Goal: Task Accomplishment & Management: Complete application form

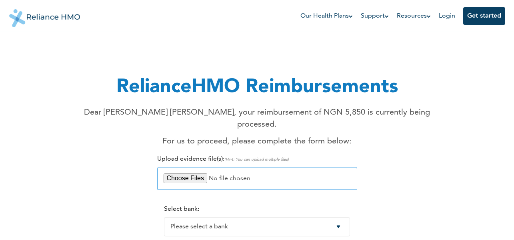
click at [194, 167] on input "file" at bounding box center [257, 178] width 200 height 22
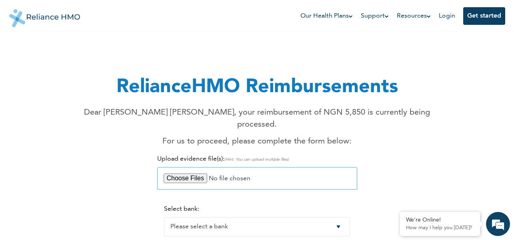
type input "C:\fakepath\Rukevwe Ivwurie proof of payment for the drug .pdf"
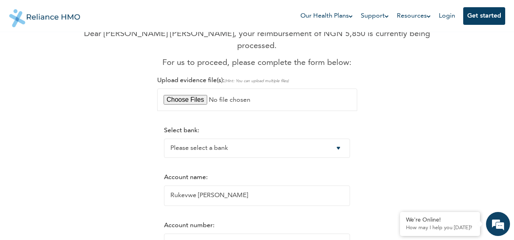
scroll to position [80, 0]
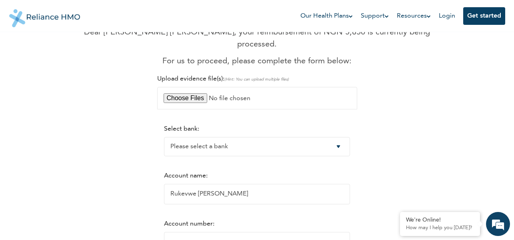
click at [338, 125] on div "Select bank: Please select a bank Access Bank Plc. Citibank Nigeria Limited Acc…" at bounding box center [257, 140] width 186 height 31
click at [343, 137] on select "Please select a bank Access Bank Plc. Citibank Nigeria Limited Access Bank (Dia…" at bounding box center [257, 146] width 186 height 19
click at [439, 131] on div "RelianceHMO Reimbursements Dear [PERSON_NAME] [PERSON_NAME], your reimbursement…" at bounding box center [257, 170] width 487 height 418
click at [344, 137] on select "Please select a bank Access Bank Plc. Citibank Nigeria Limited Access Bank (Dia…" at bounding box center [257, 146] width 186 height 19
select select "9"
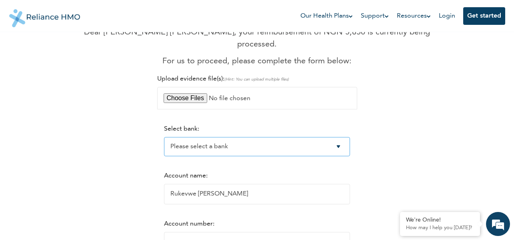
click at [164, 137] on select "Please select a bank Access Bank Plc. Citibank Nigeria Limited Access Bank (Dia…" at bounding box center [257, 146] width 186 height 19
click at [240, 232] on input "Account number:" at bounding box center [257, 242] width 186 height 20
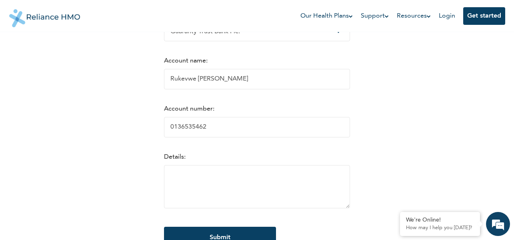
scroll to position [196, 0]
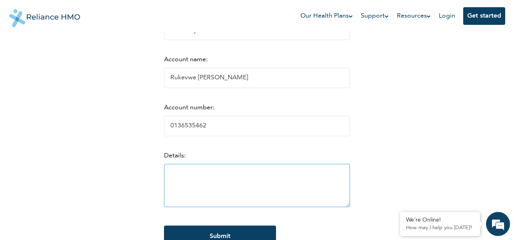
type input "0136535462"
click at [230, 169] on textarea at bounding box center [257, 185] width 186 height 43
click at [202, 165] on textarea "The drugs reciept is attached" at bounding box center [257, 185] width 186 height 43
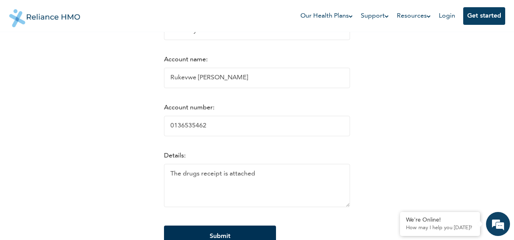
type textarea "The drugs receipt is attached"
click at [235, 226] on input "Submit" at bounding box center [220, 236] width 112 height 22
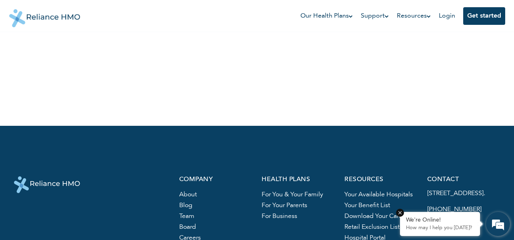
click at [431, 230] on p "How may I help you [DATE]?" at bounding box center [440, 227] width 68 height 6
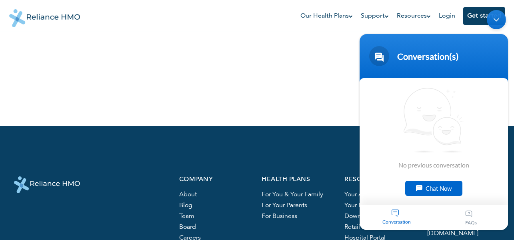
click at [440, 193] on div "Chat Now" at bounding box center [433, 187] width 57 height 15
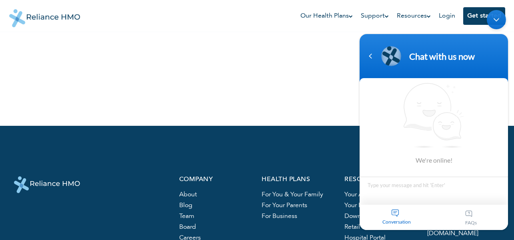
click at [439, 193] on textarea "Type your message and hit 'Enter'" at bounding box center [434, 190] width 148 height 28
type textarea "Hllo"
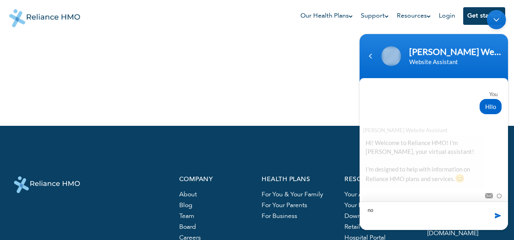
scroll to position [71, 0]
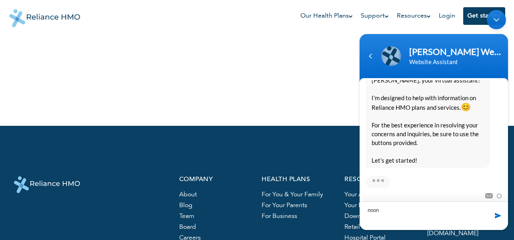
type textarea "noon"
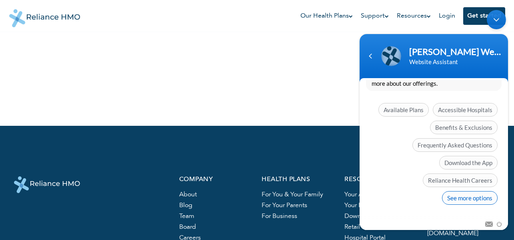
click at [479, 200] on span "See more options" at bounding box center [470, 197] width 56 height 14
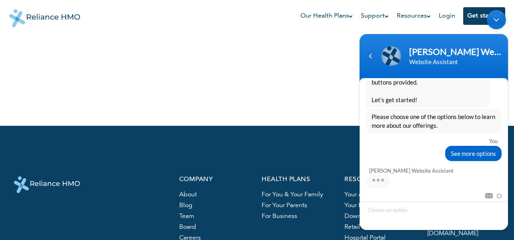
scroll to position [180, 0]
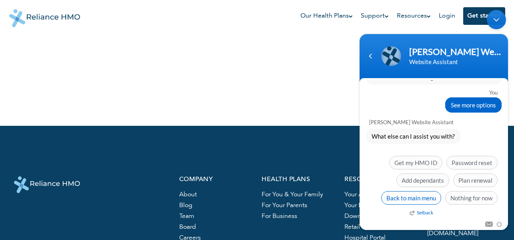
click at [421, 197] on span "Back to main menu" at bounding box center [411, 197] width 60 height 14
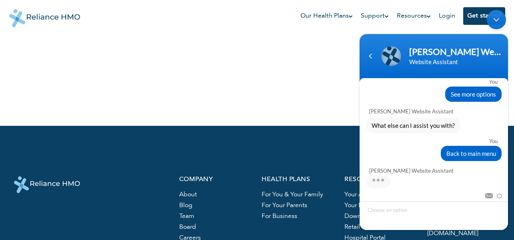
scroll to position [301, 0]
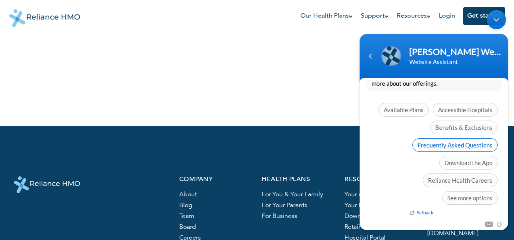
click at [464, 148] on span "Frequently Asked Questions" at bounding box center [455, 145] width 85 height 14
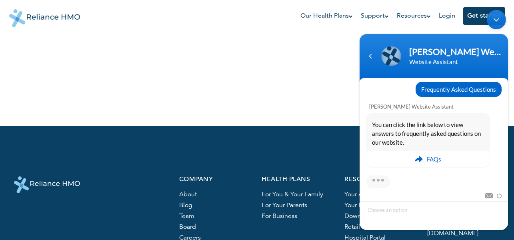
scroll to position [337, 0]
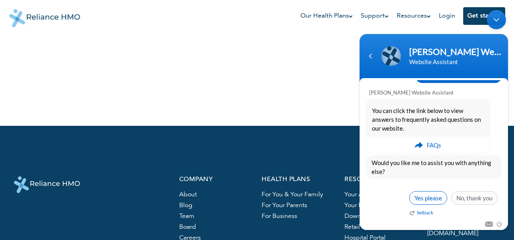
click at [431, 199] on span "Yes please" at bounding box center [428, 197] width 38 height 14
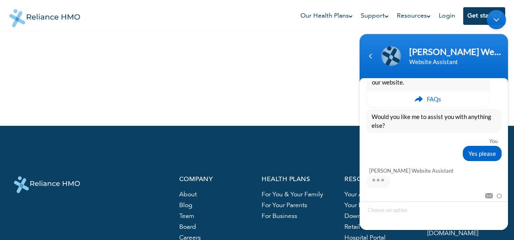
scroll to position [431, 0]
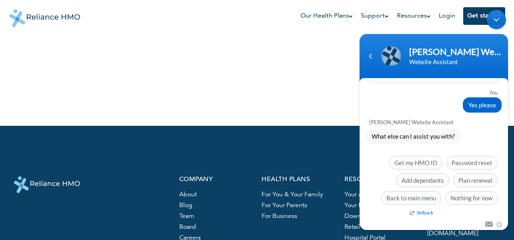
click at [433, 219] on div "Send email" at bounding box center [434, 224] width 148 height 10
click at [464, 219] on div "Send email" at bounding box center [434, 224] width 148 height 10
drag, startPoint x: 479, startPoint y: 218, endPoint x: 524, endPoint y: 150, distance: 81.3
click at [512, 150] on html "[PERSON_NAME] Website Assistant Website Assistant You [PERSON_NAME] Website Ass…" at bounding box center [434, 120] width 156 height 228
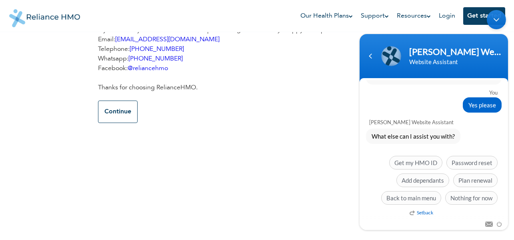
scroll to position [0, 0]
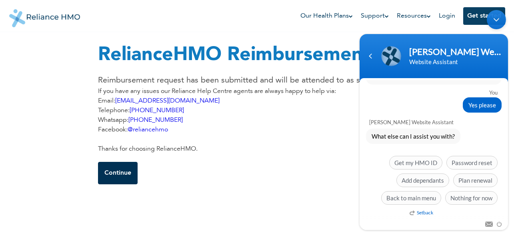
click at [128, 177] on button "Continue" at bounding box center [118, 173] width 40 height 22
